Goal: Transaction & Acquisition: Purchase product/service

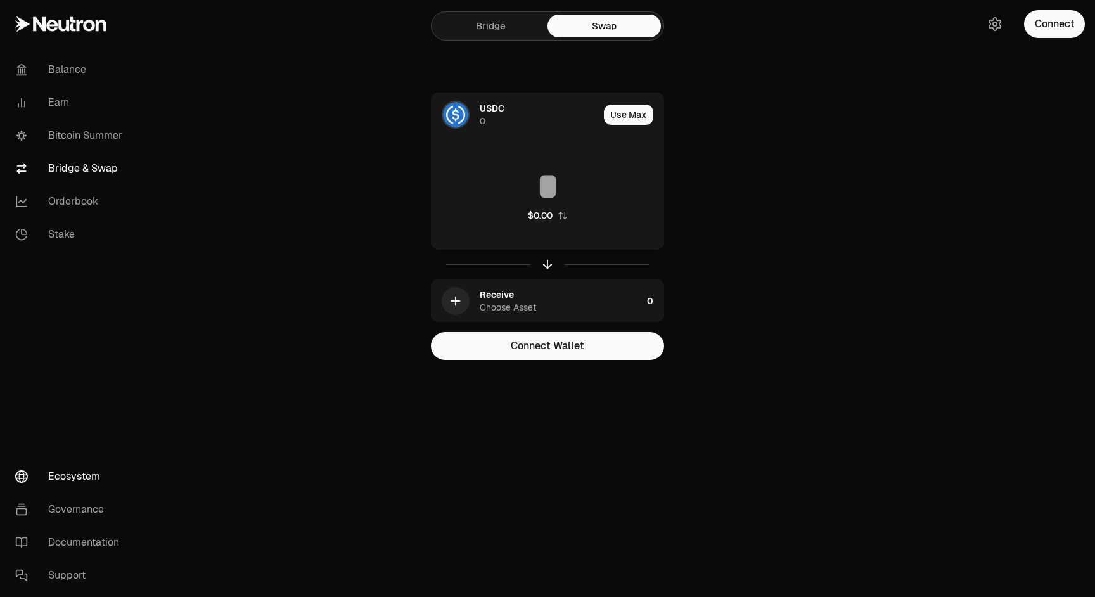
click at [78, 472] on link "Ecosystem" at bounding box center [71, 476] width 132 height 33
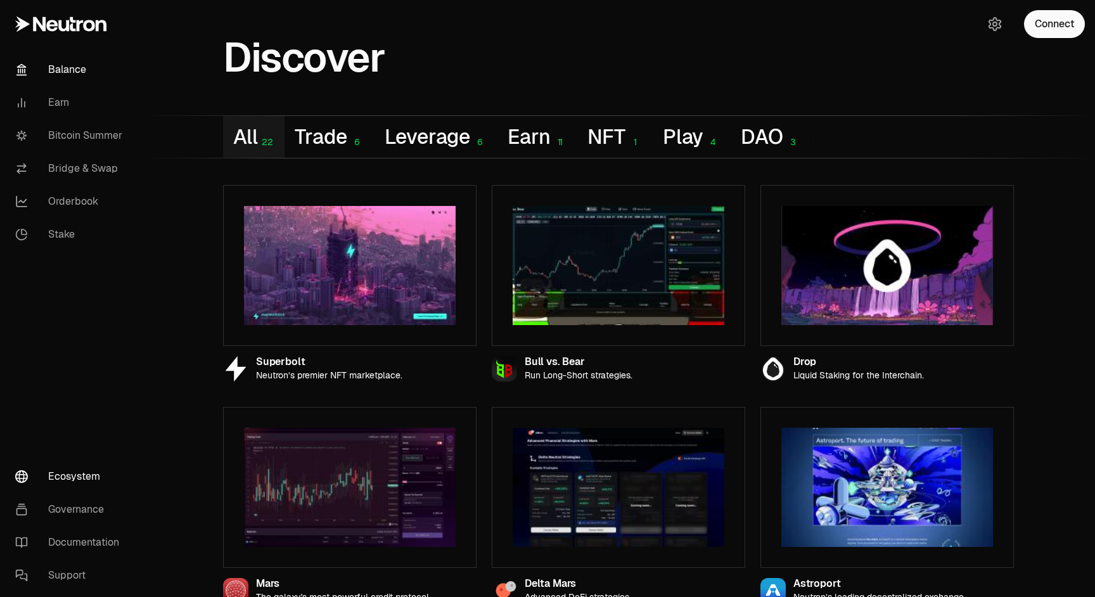
click at [72, 74] on link "Balance" at bounding box center [71, 69] width 132 height 33
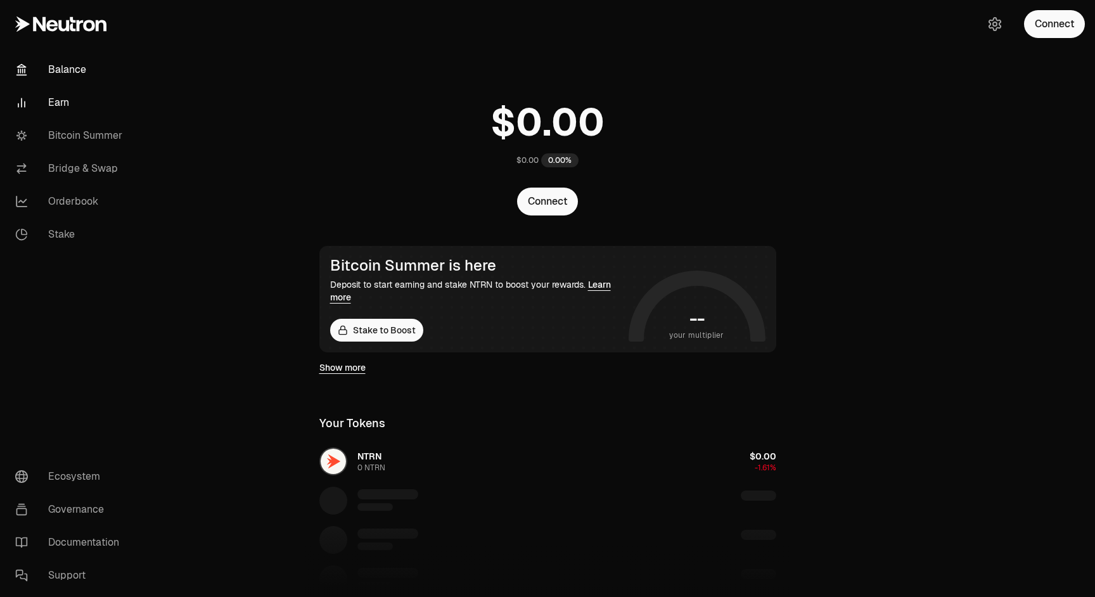
click at [63, 105] on link "Earn" at bounding box center [71, 102] width 132 height 33
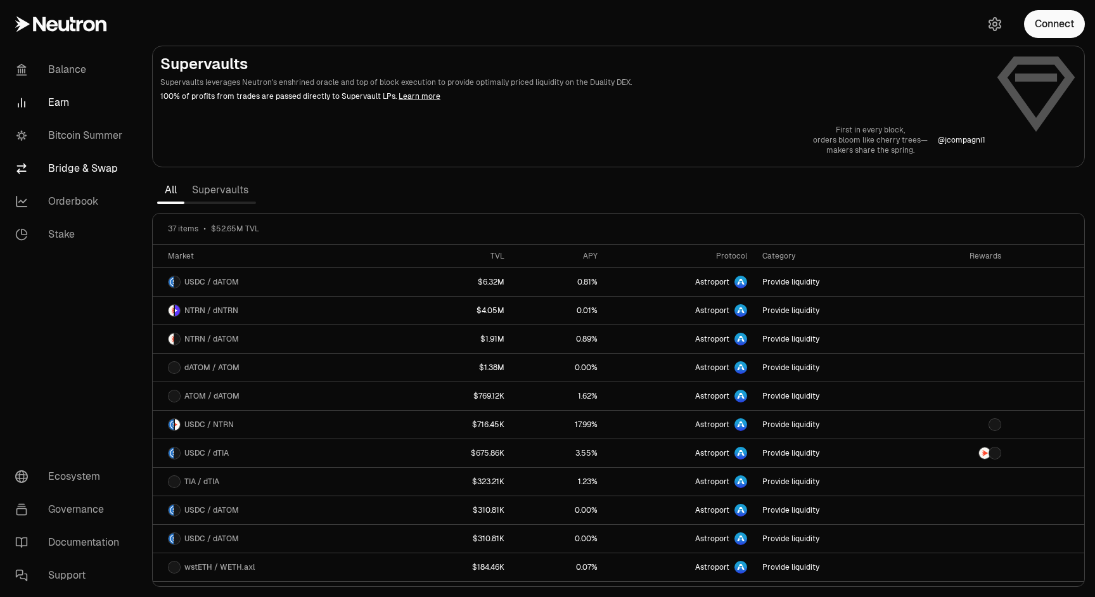
click at [74, 169] on link "Bridge & Swap" at bounding box center [71, 168] width 132 height 33
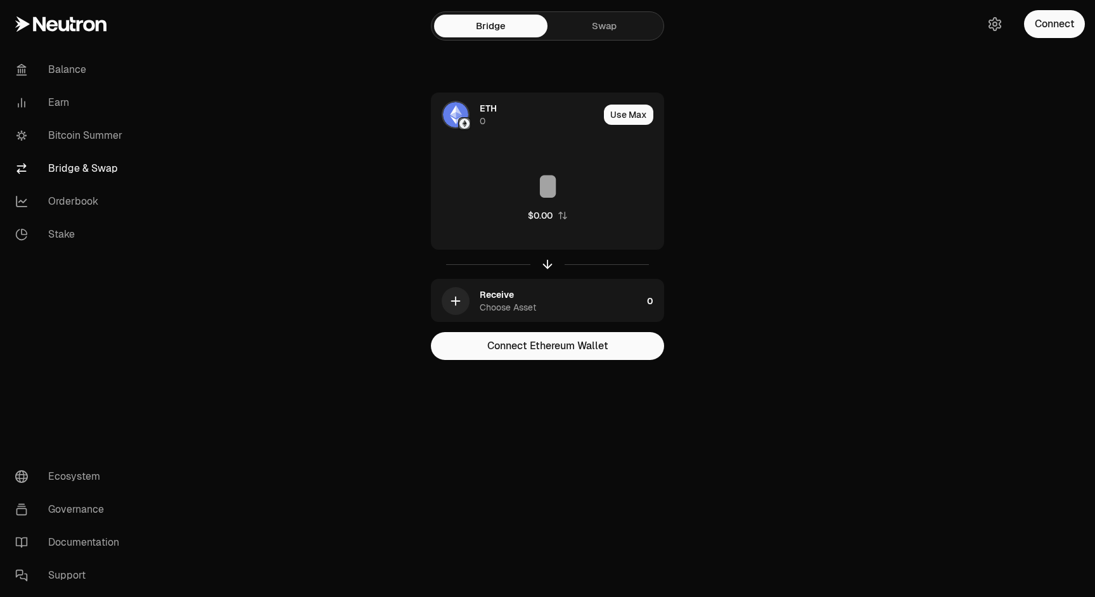
click at [612, 26] on link "Swap" at bounding box center [604, 26] width 113 height 23
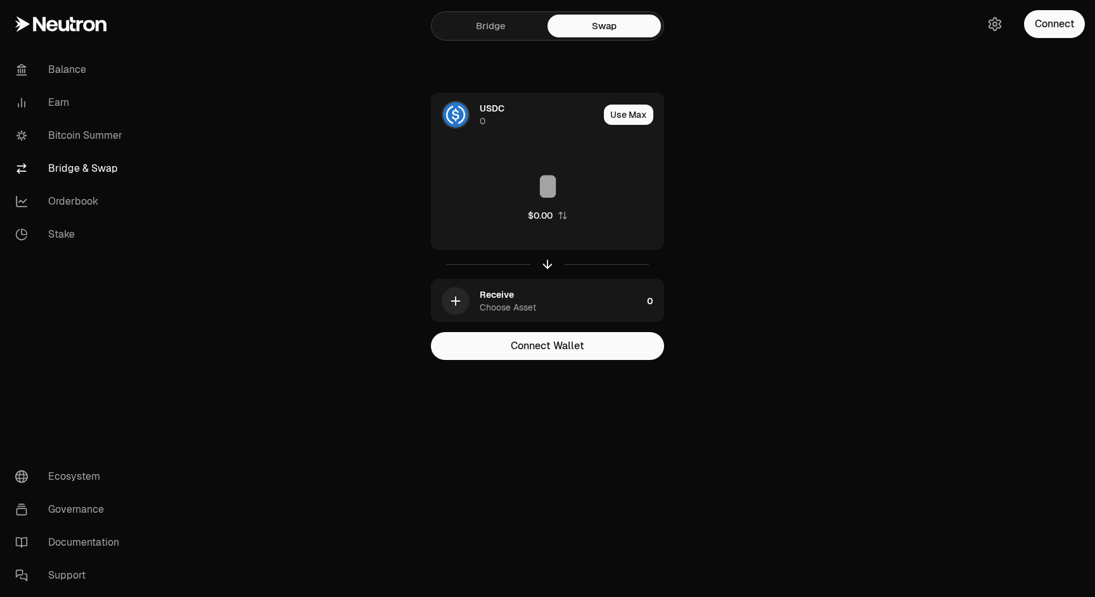
click at [516, 35] on link "Bridge" at bounding box center [490, 26] width 113 height 23
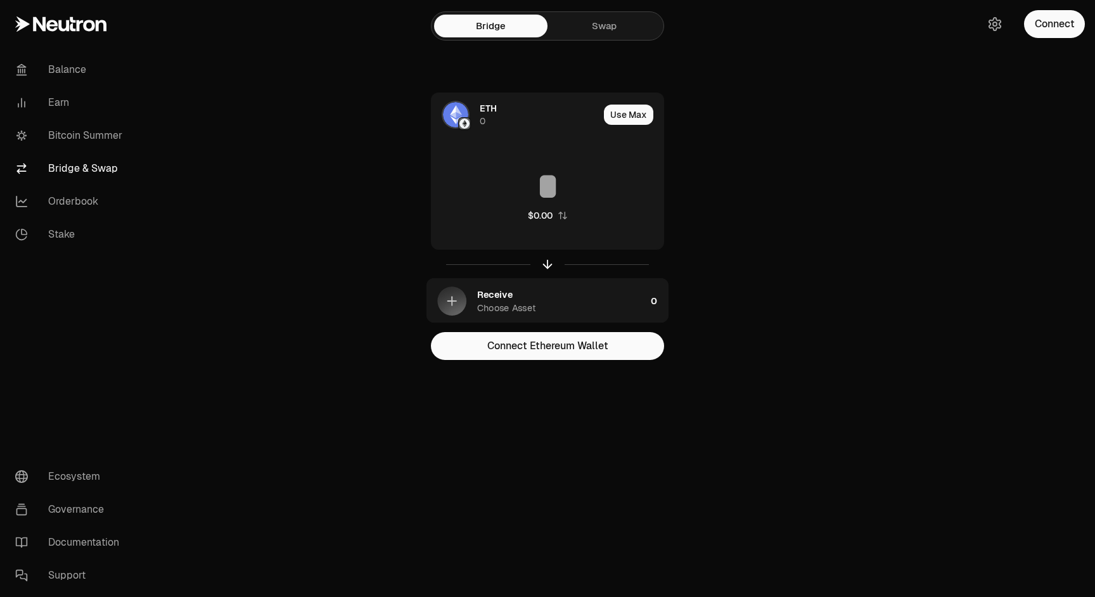
click at [591, 29] on link "Swap" at bounding box center [604, 26] width 113 height 23
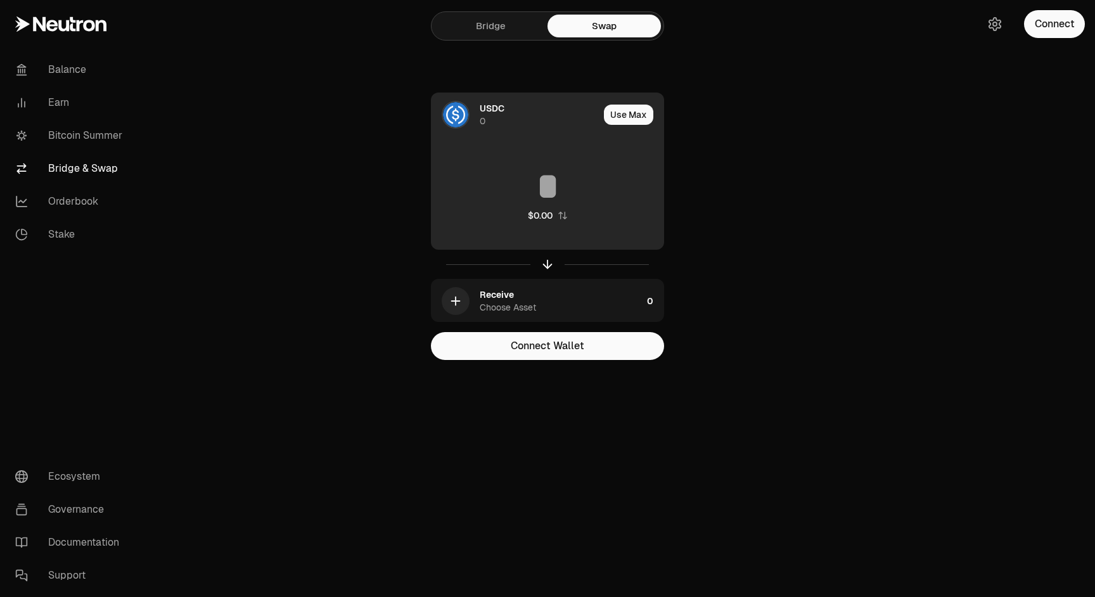
click at [484, 117] on div "0" at bounding box center [483, 121] width 6 height 13
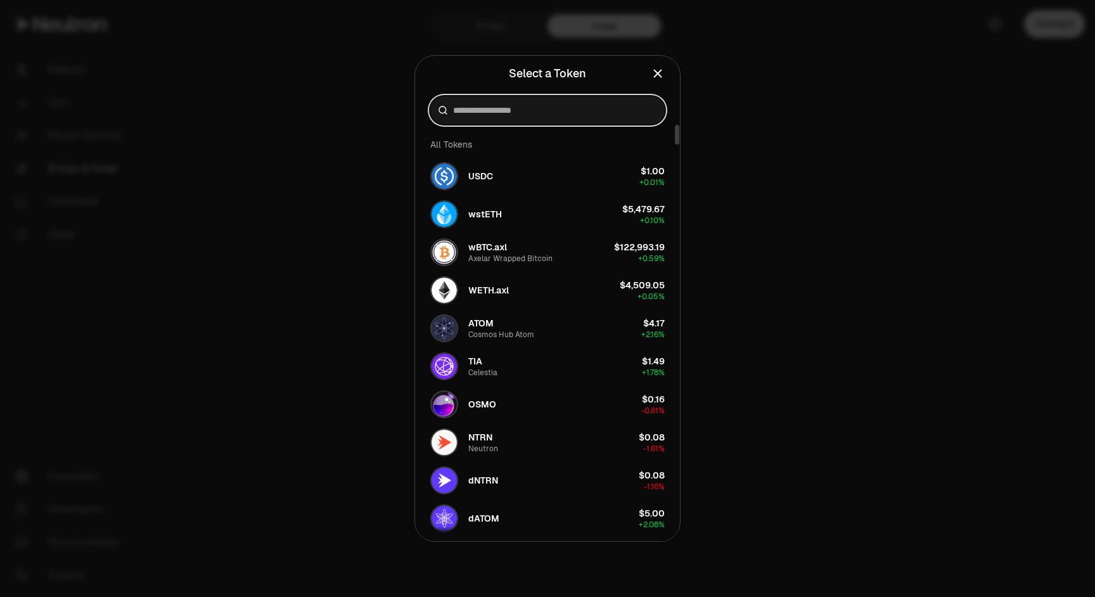
click at [562, 112] on input at bounding box center [555, 110] width 204 height 13
click at [743, 98] on div at bounding box center [547, 298] width 1095 height 597
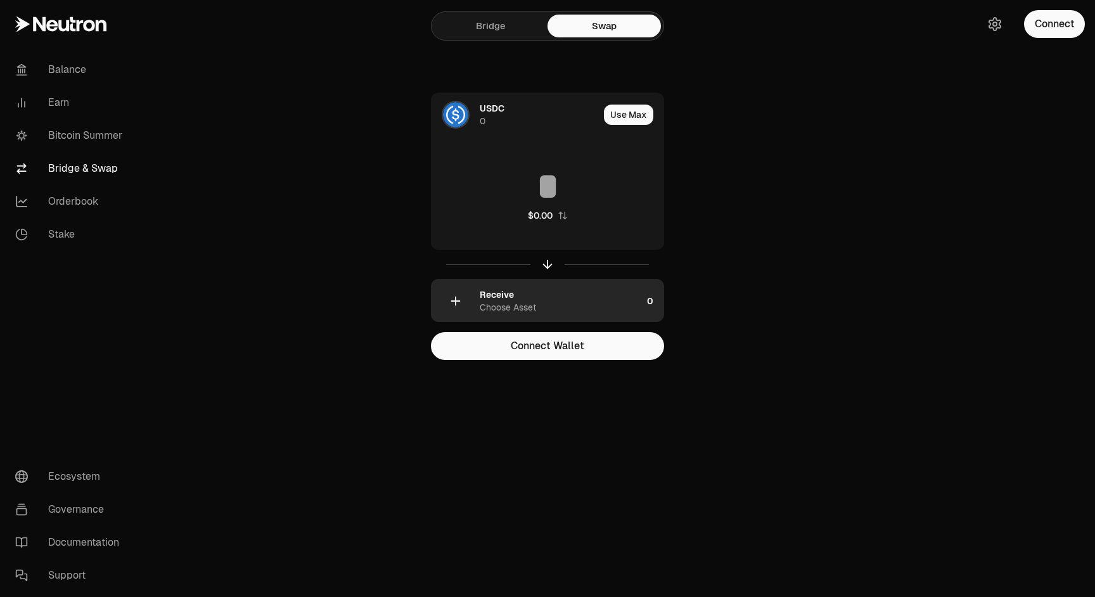
click at [470, 304] on div "Receive Choose Asset" at bounding box center [537, 300] width 210 height 43
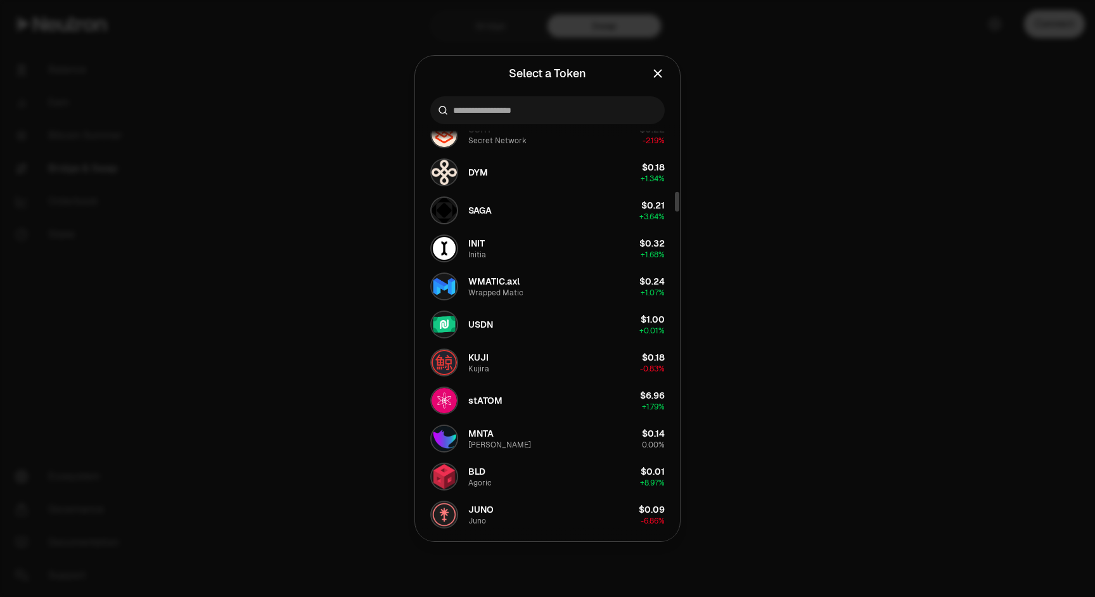
scroll to position [1413, 0]
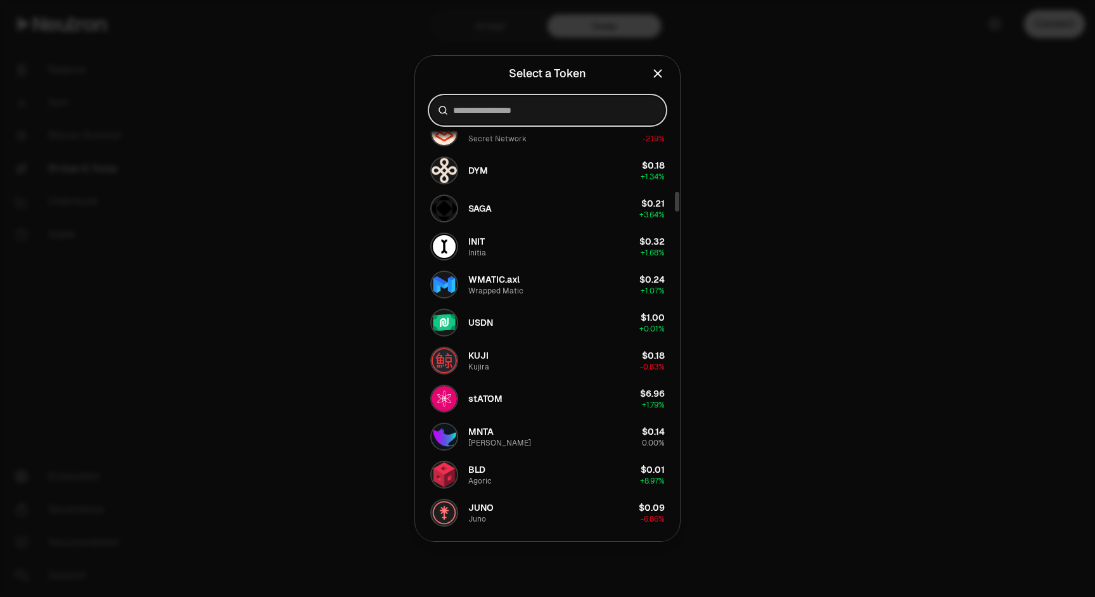
click at [539, 108] on input at bounding box center [555, 110] width 204 height 13
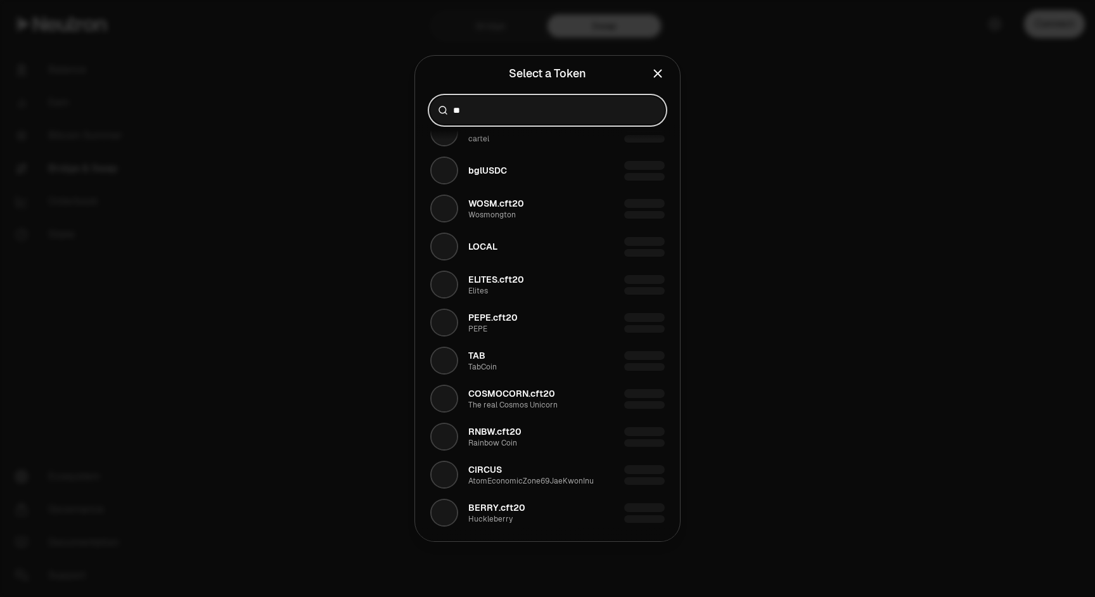
scroll to position [0, 0]
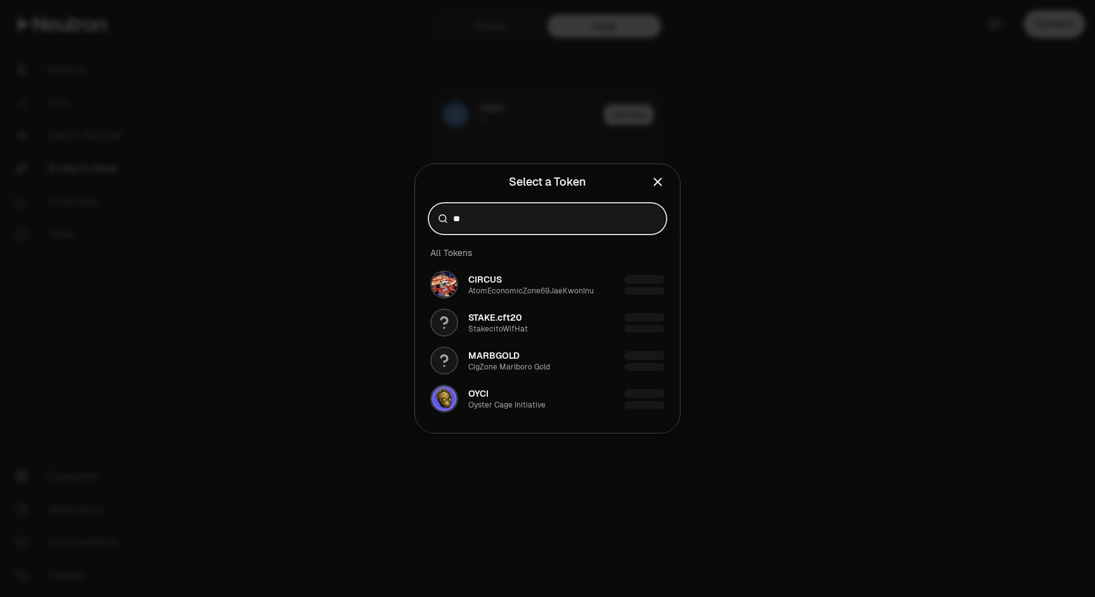
type input "**"
click at [664, 187] on icon "Close" at bounding box center [658, 182] width 14 height 14
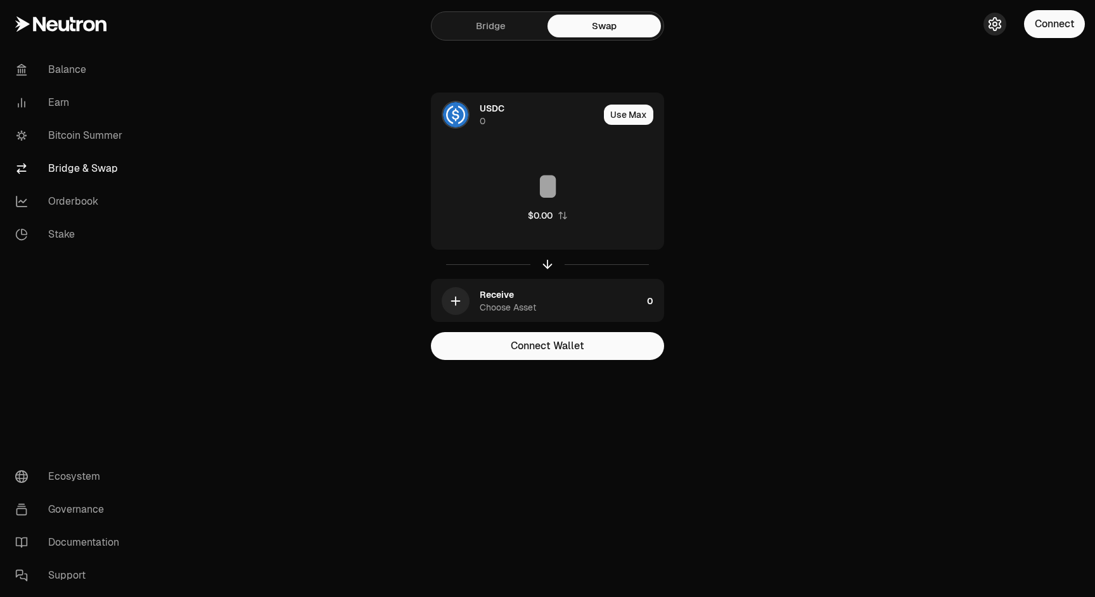
click at [996, 25] on icon "button" at bounding box center [994, 24] width 5 height 5
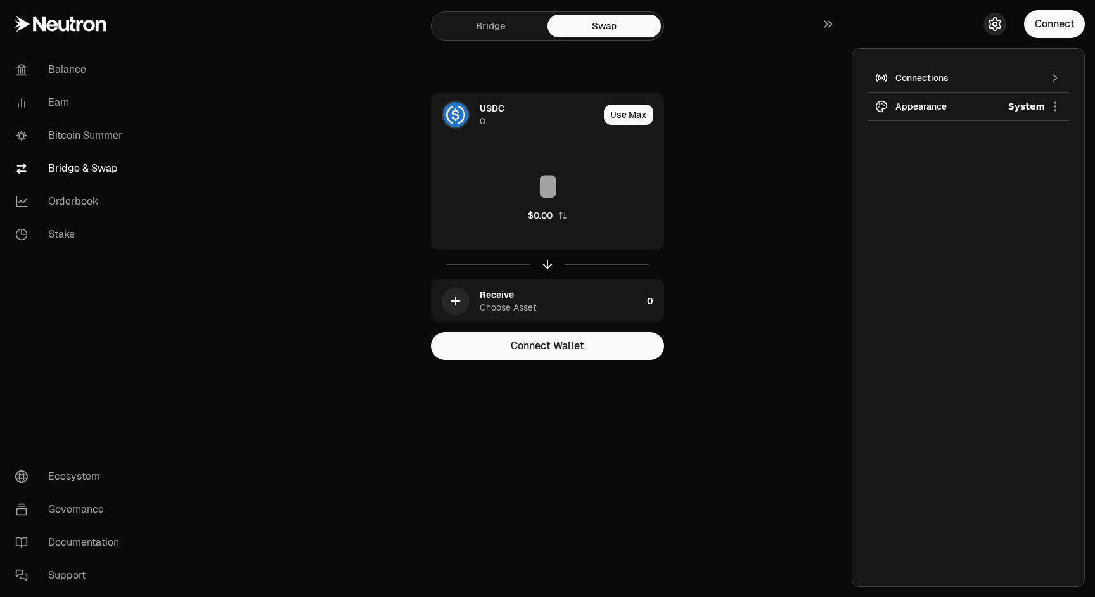
click at [996, 25] on icon "button" at bounding box center [994, 23] width 15 height 15
click at [807, 136] on main "Bridge Swap USDC 0 Use Max $0.00 Receive Choose Asset 0 Connect Wallet" at bounding box center [618, 205] width 953 height 411
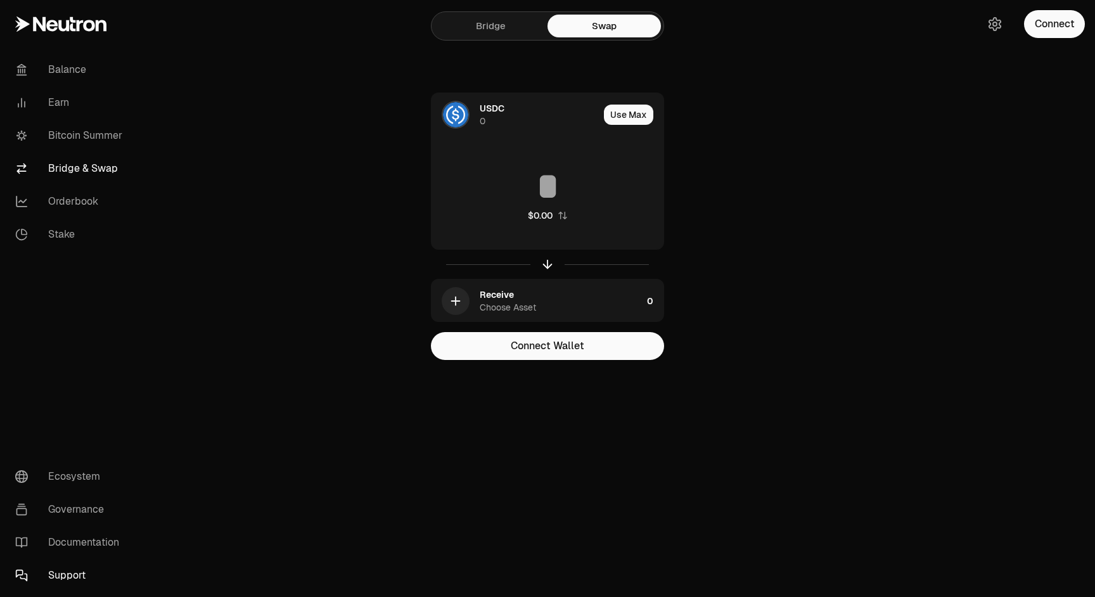
click at [68, 576] on link "Support" at bounding box center [71, 575] width 132 height 33
click at [492, 18] on link "Bridge" at bounding box center [490, 26] width 113 height 23
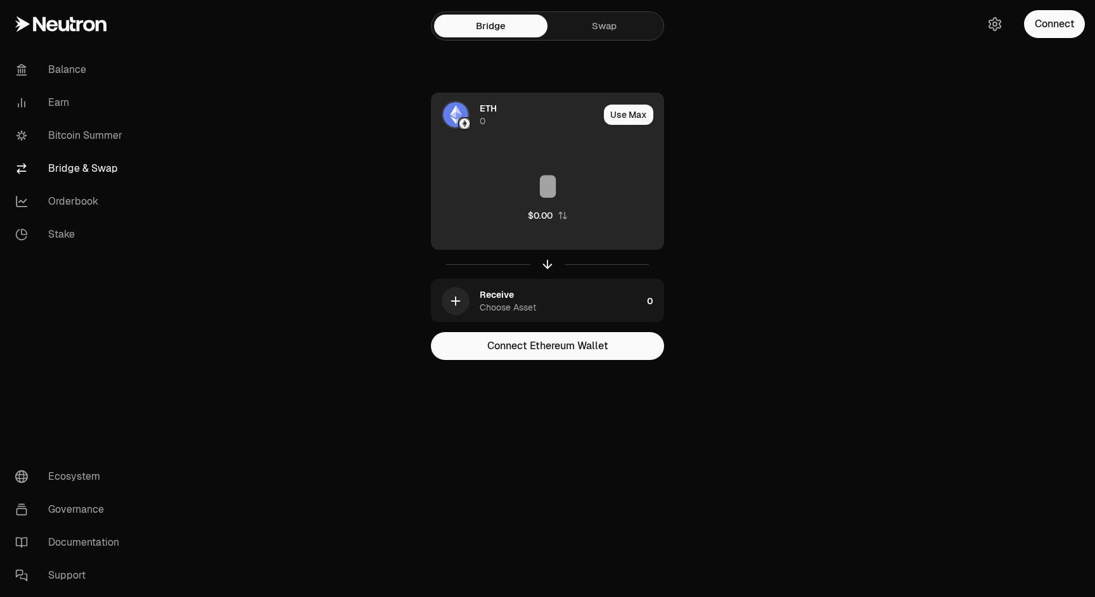
click at [489, 116] on div "ETH 0" at bounding box center [539, 114] width 119 height 25
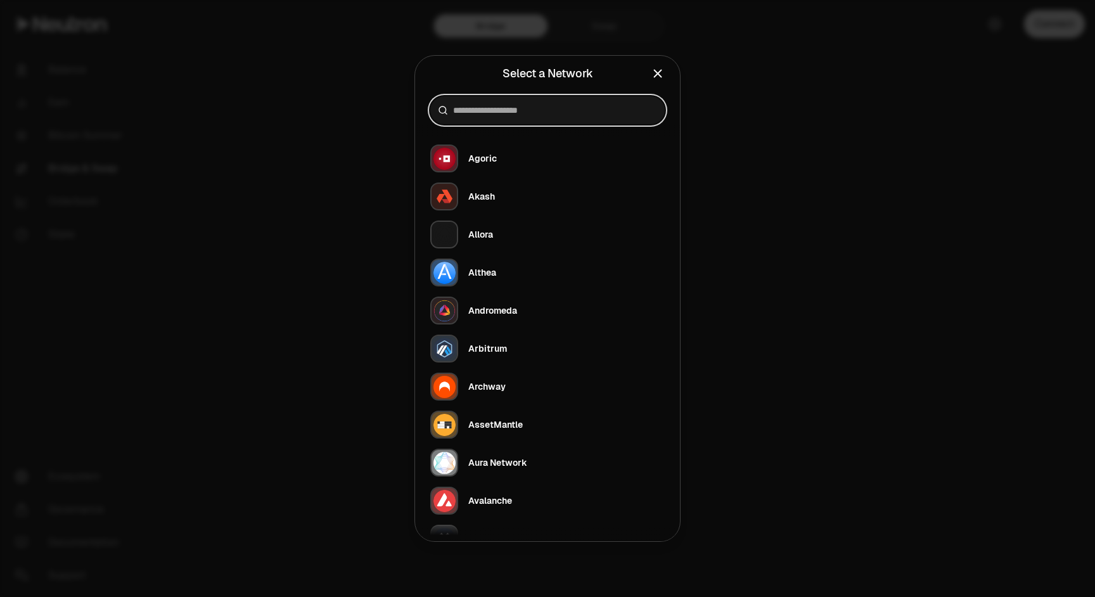
click at [531, 112] on input at bounding box center [555, 110] width 204 height 13
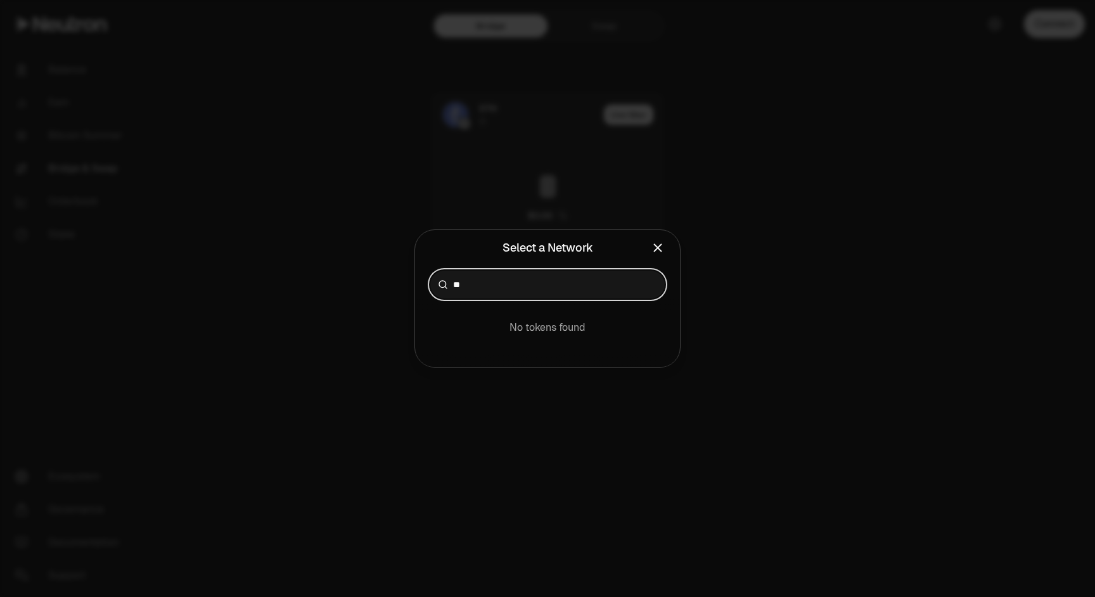
type input "*"
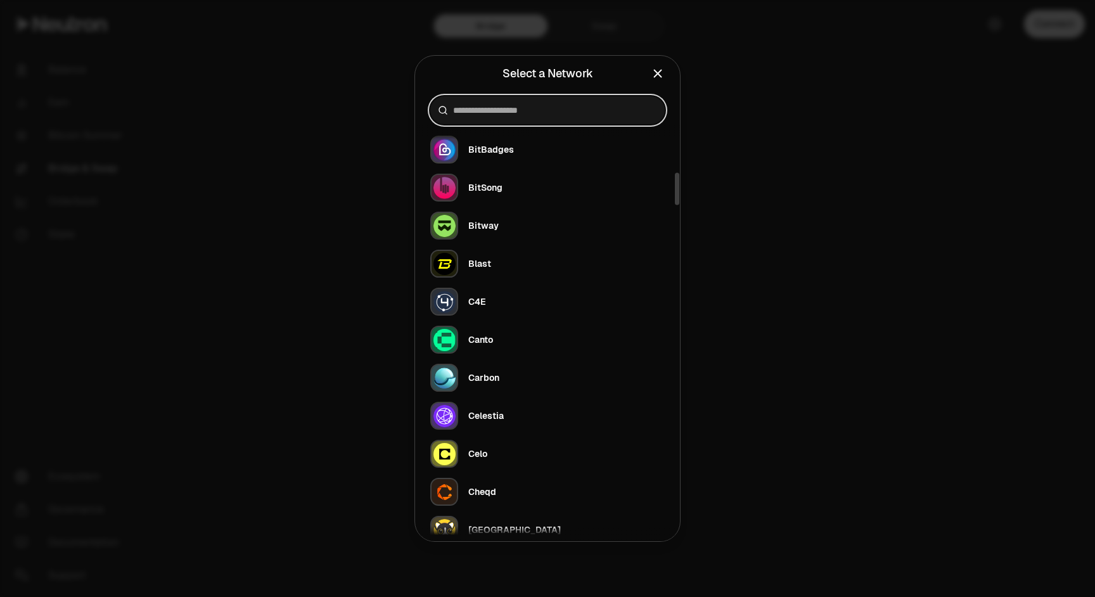
scroll to position [619, 0]
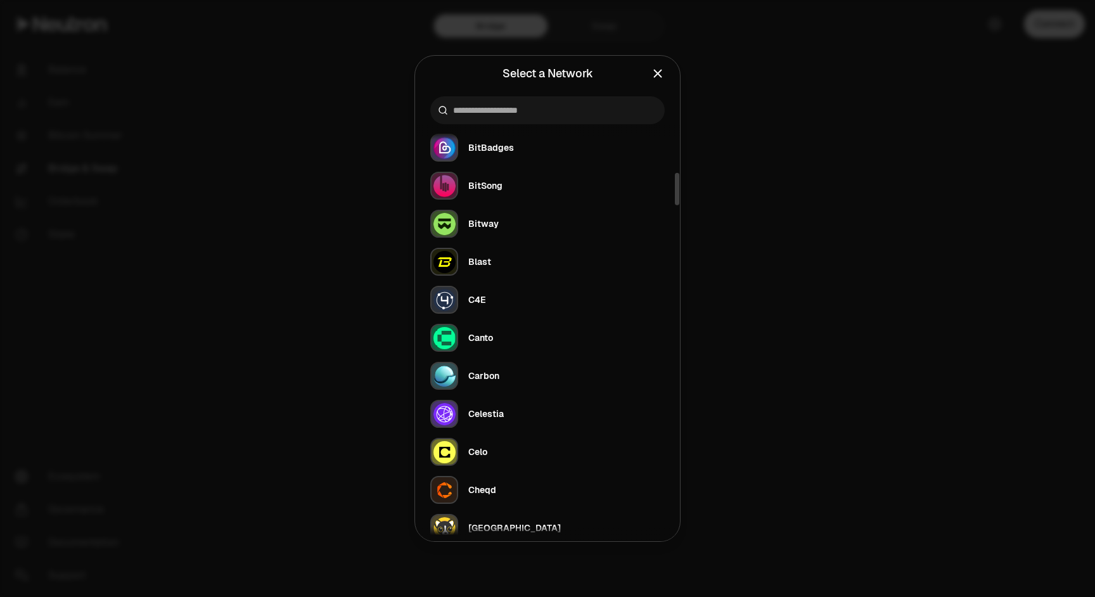
click at [817, 271] on div at bounding box center [547, 298] width 1095 height 597
